Goal: Task Accomplishment & Management: Manage account settings

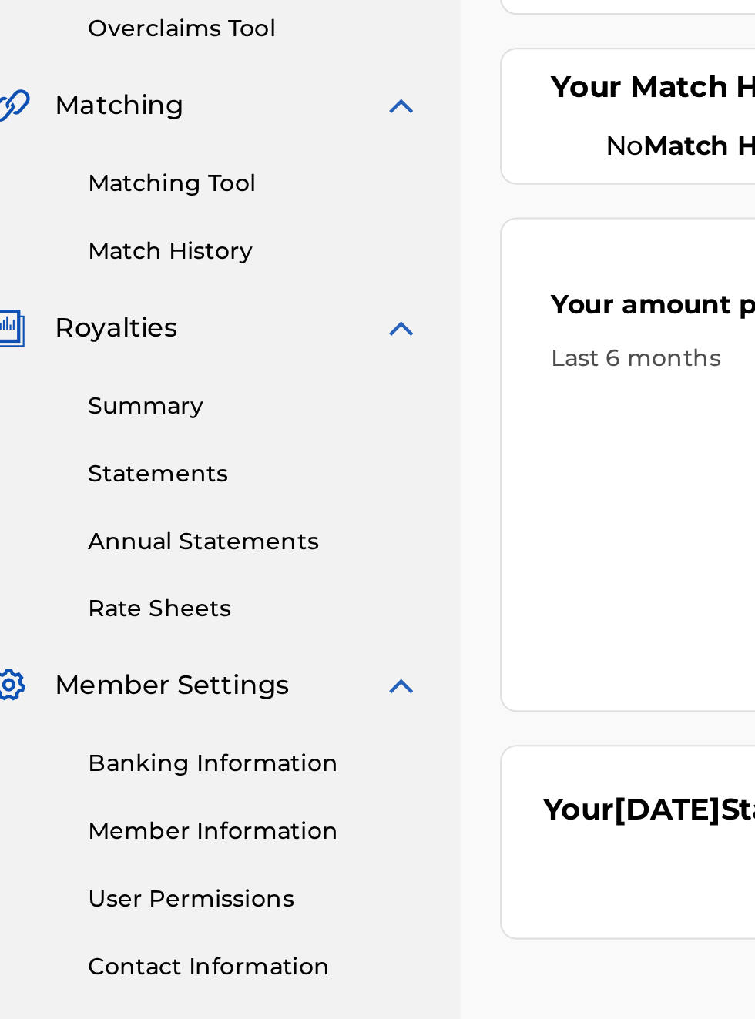
scroll to position [371, 23]
click at [140, 733] on link "Banking Information" at bounding box center [143, 728] width 156 height 16
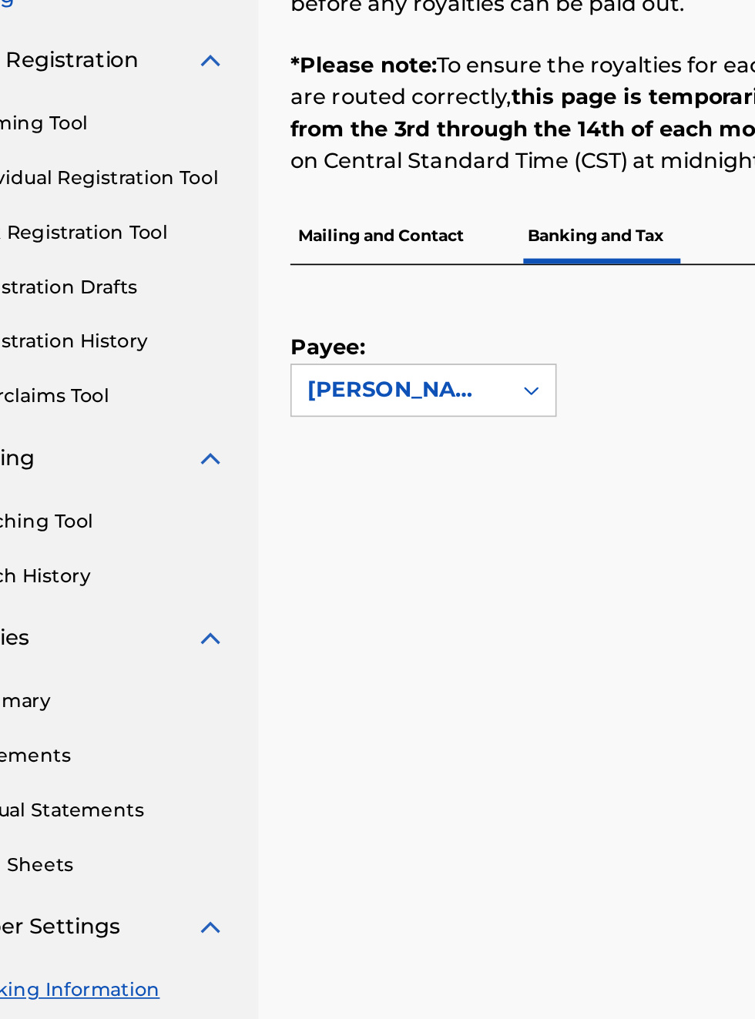
click at [143, 720] on link "Banking Information" at bounding box center [143, 728] width 156 height 16
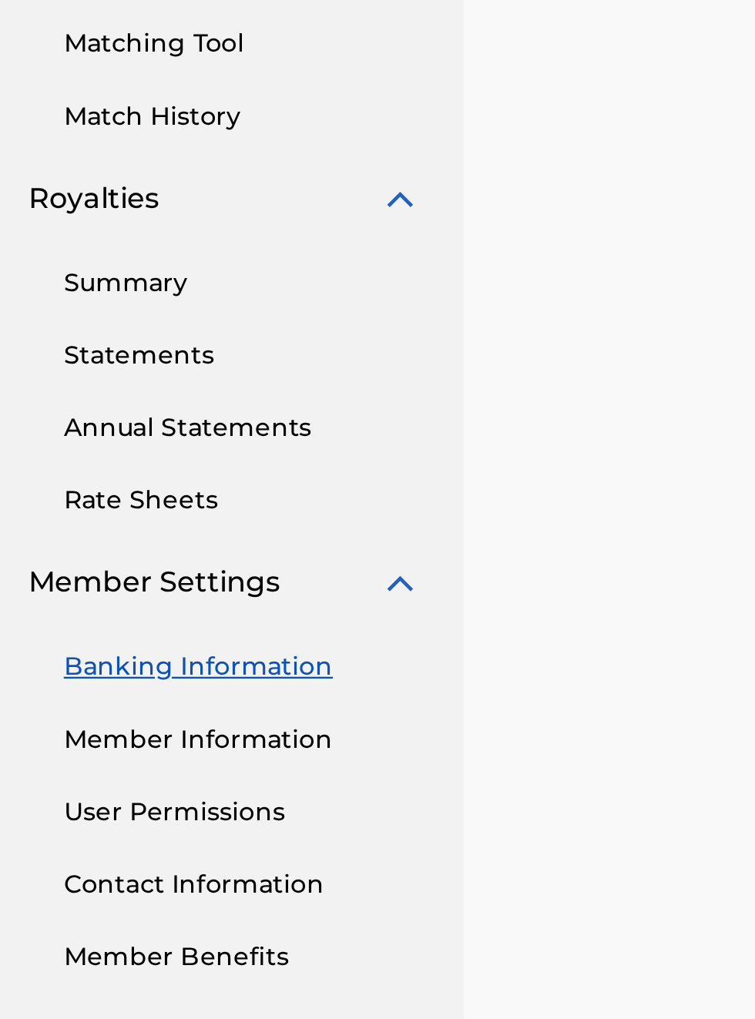
click at [153, 732] on link "Banking Information" at bounding box center [143, 728] width 156 height 16
click at [216, 696] on img at bounding box center [211, 691] width 18 height 18
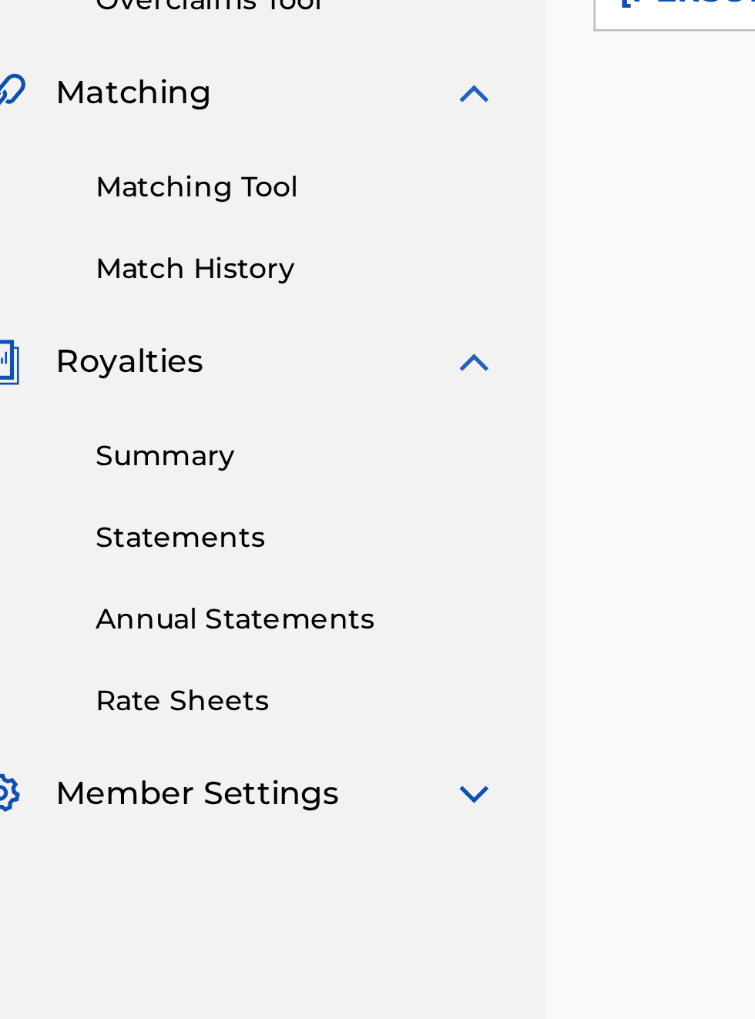
click at [211, 695] on img at bounding box center [211, 691] width 18 height 18
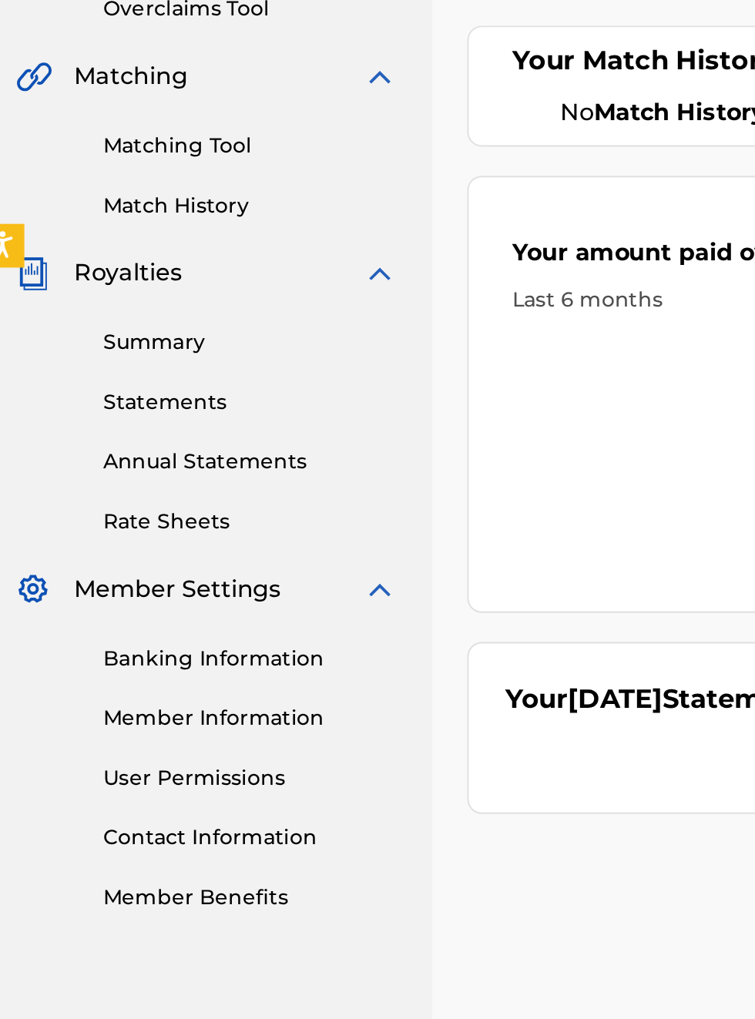
scroll to position [380, 10]
click at [141, 733] on link "Banking Information" at bounding box center [143, 728] width 156 height 16
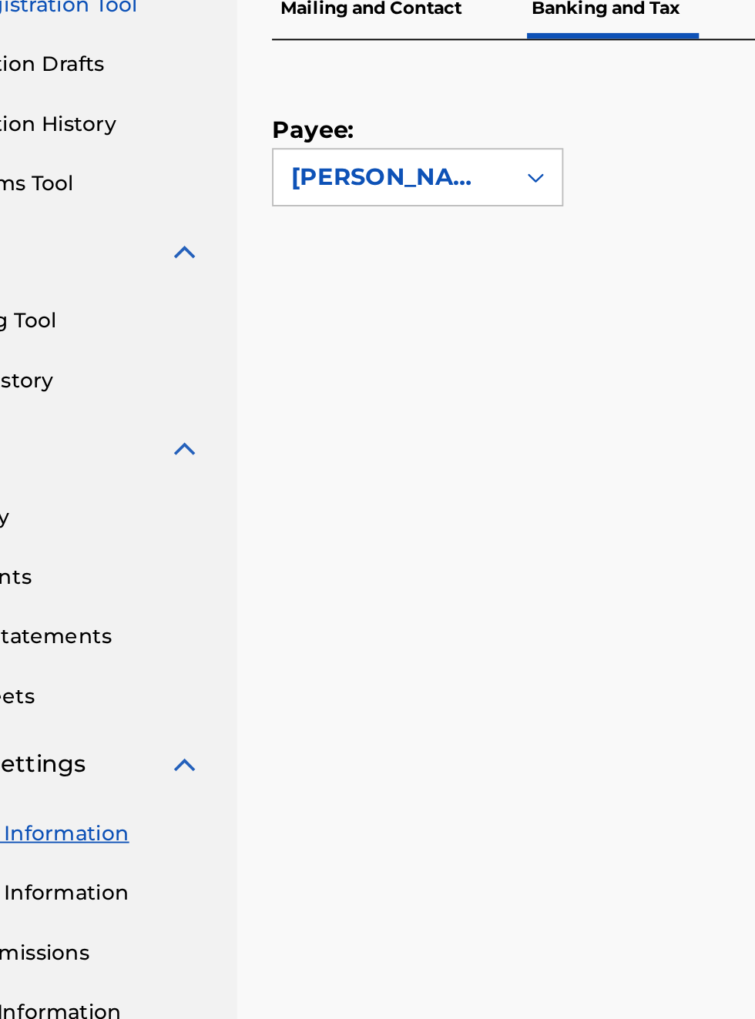
scroll to position [287, 114]
click at [163, 730] on link "Banking Information" at bounding box center [143, 728] width 156 height 16
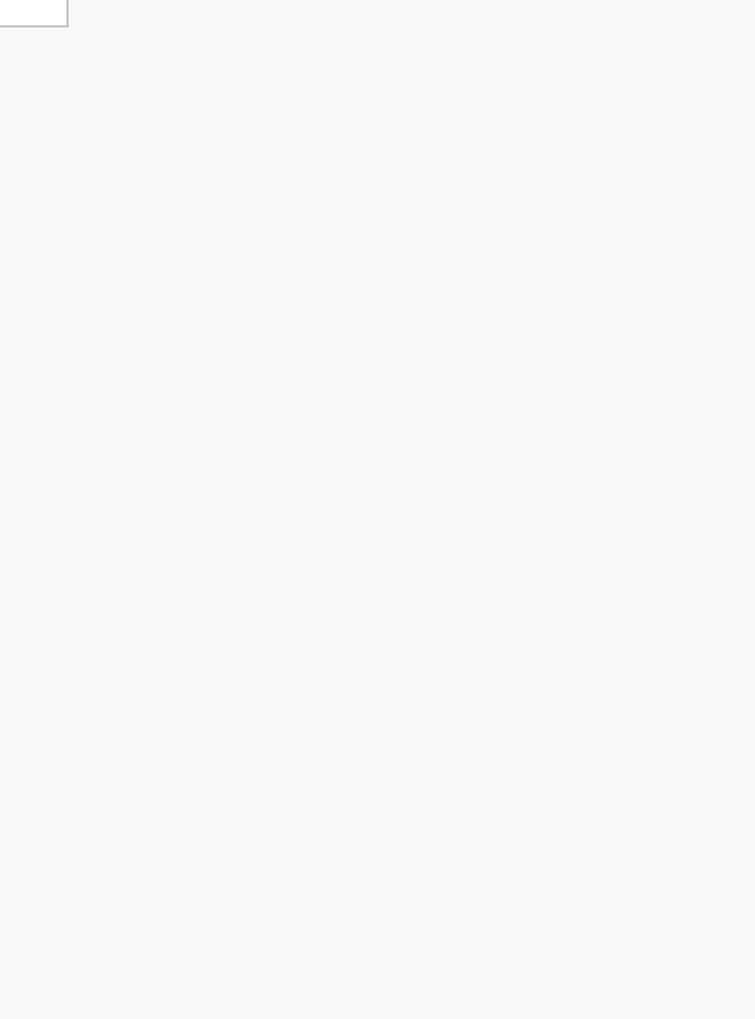
scroll to position [0, 0]
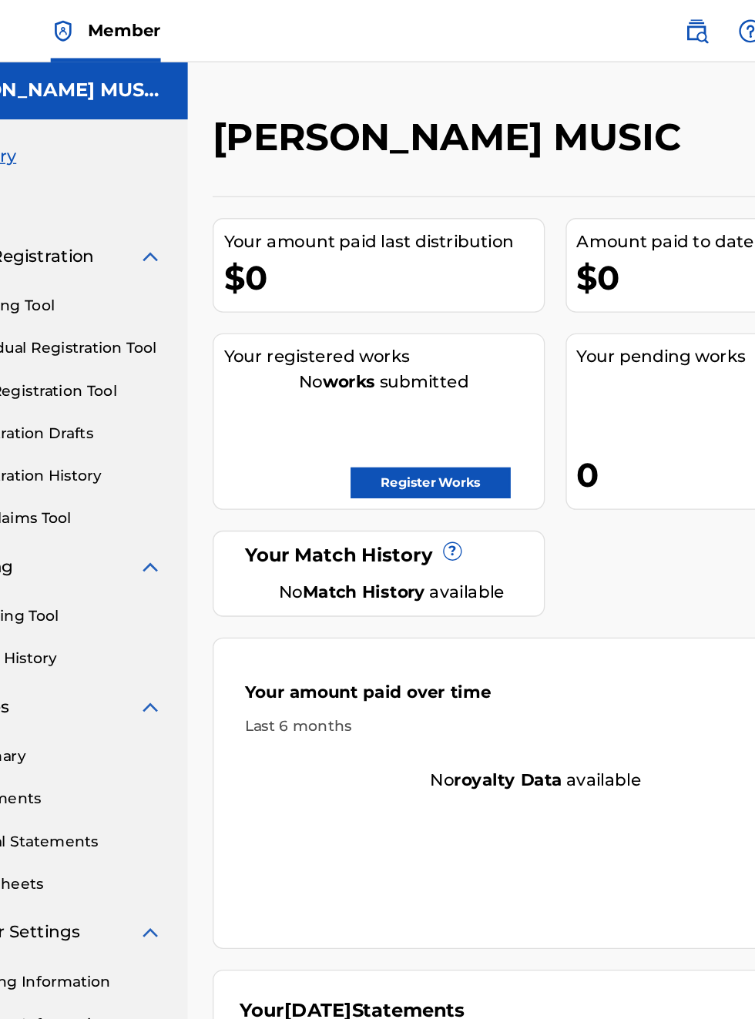
scroll to position [0, 99]
